Goal: Find specific page/section: Find specific page/section

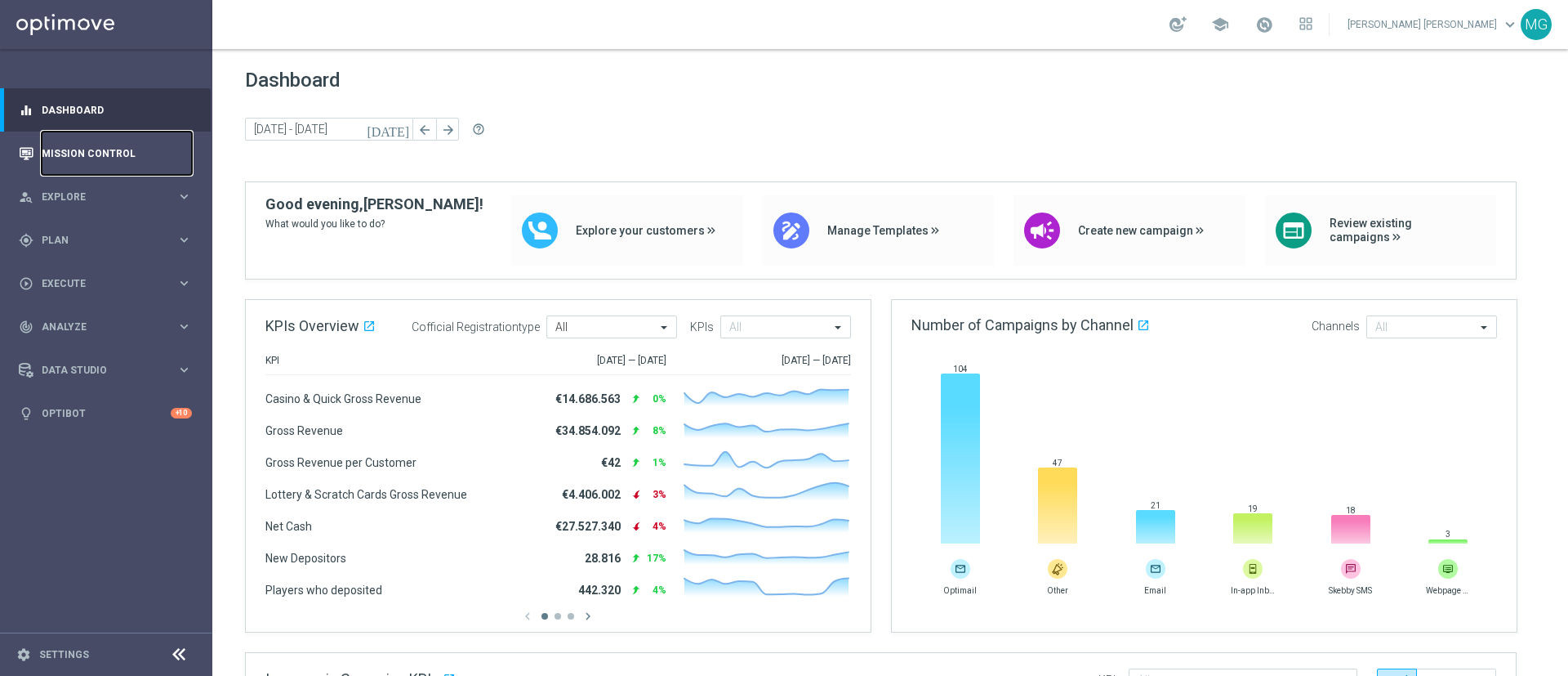
click at [82, 151] on link "Mission Control" at bounding box center [117, 153] width 151 height 44
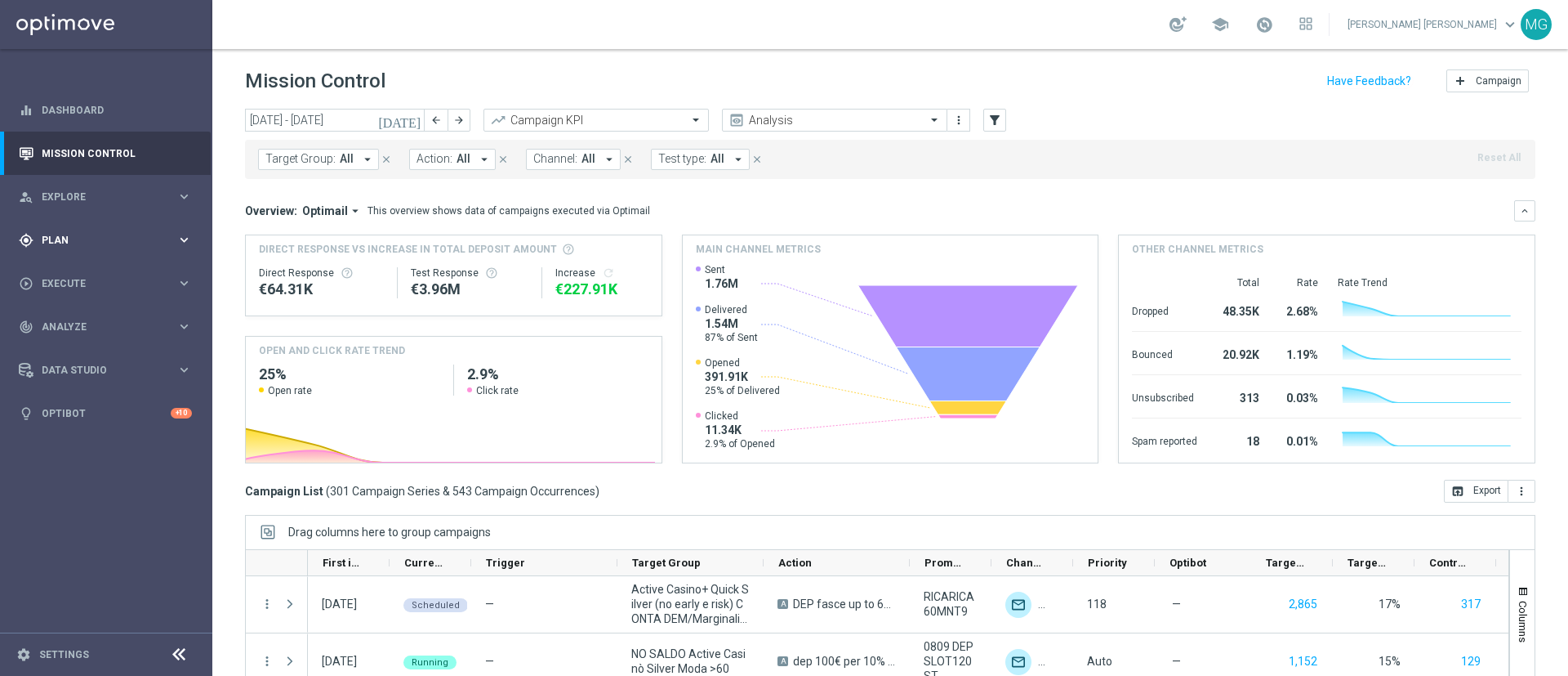
click at [127, 236] on span "Plan" at bounding box center [109, 240] width 134 height 9
click at [58, 350] on link "Streams" at bounding box center [106, 347] width 128 height 13
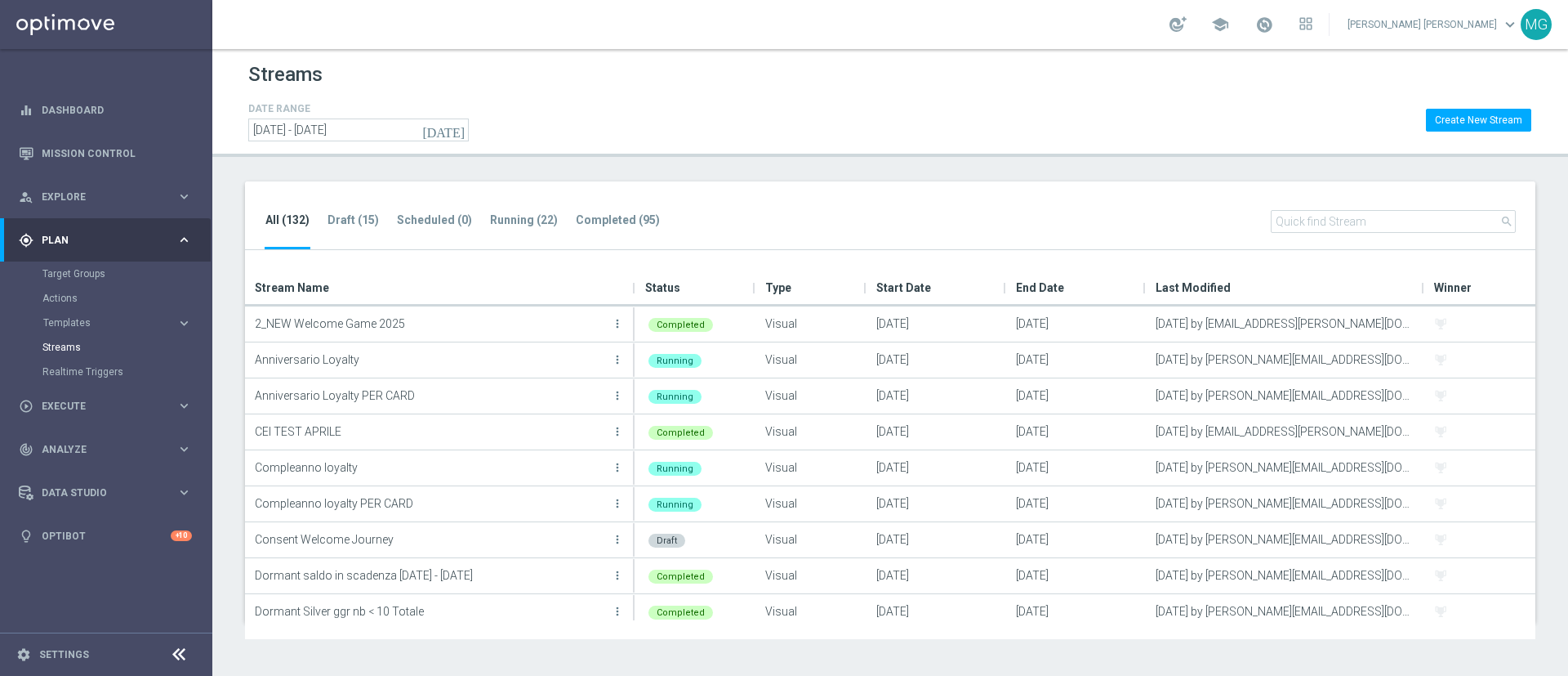
click at [1356, 230] on input "text" at bounding box center [1393, 221] width 245 height 23
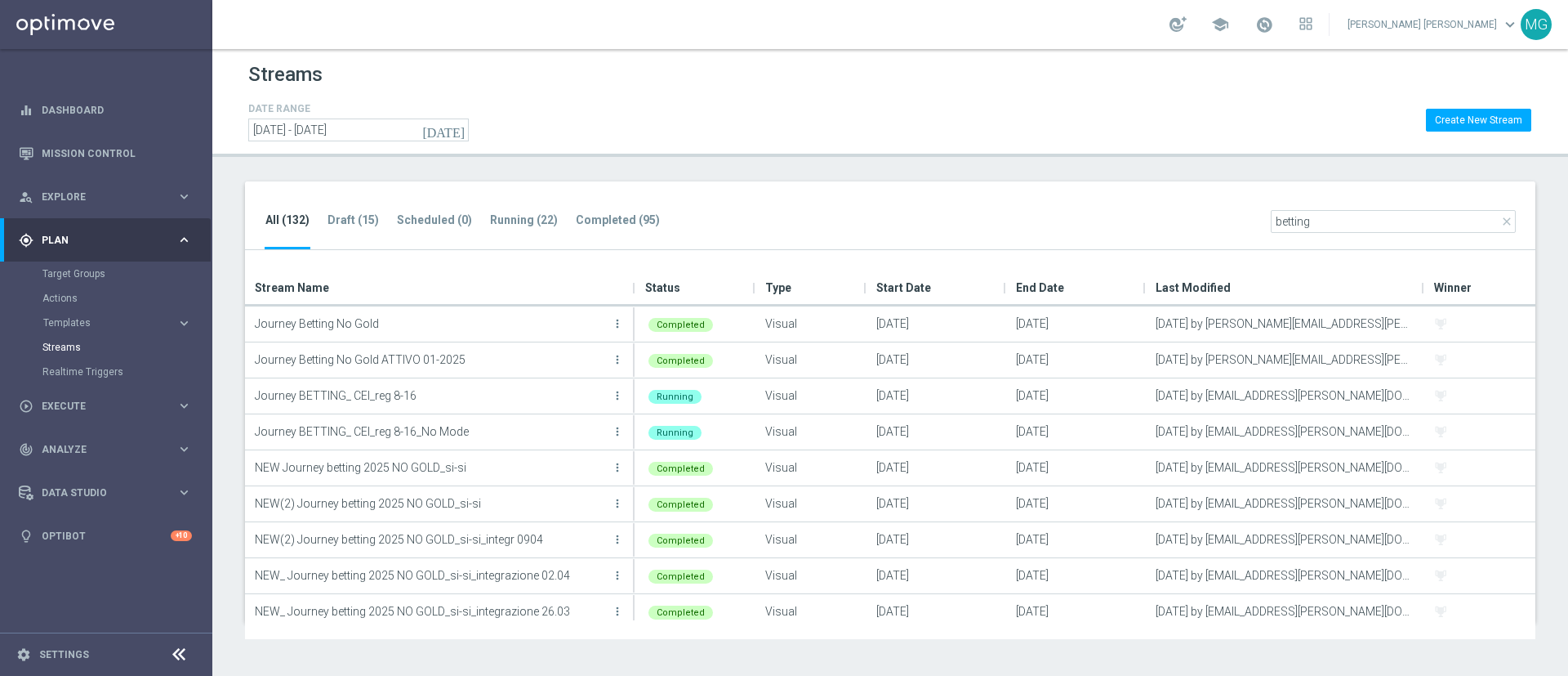
type input "betting"
